Goal: Transaction & Acquisition: Download file/media

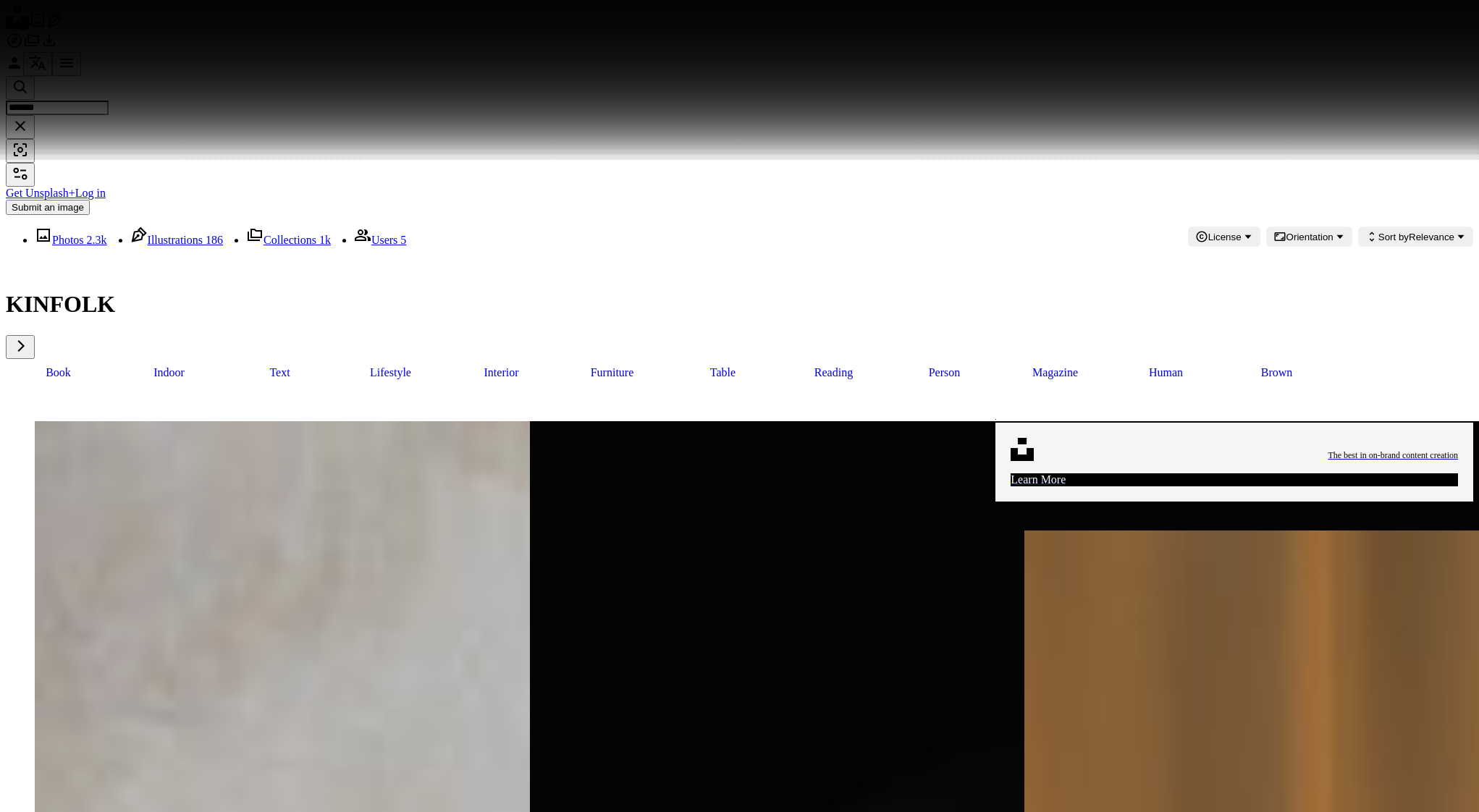
scroll to position [11843, 0]
